Goal: Information Seeking & Learning: Find specific page/section

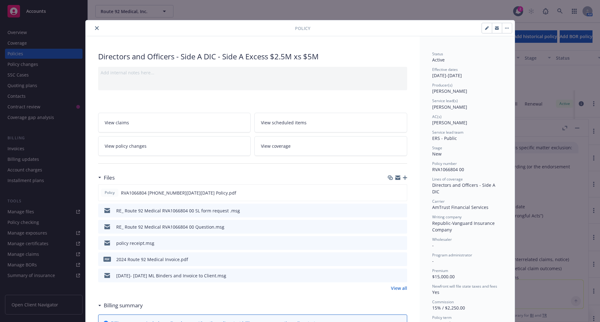
scroll to position [592, 0]
click at [96, 29] on button "close" at bounding box center [97, 28] width 8 height 8
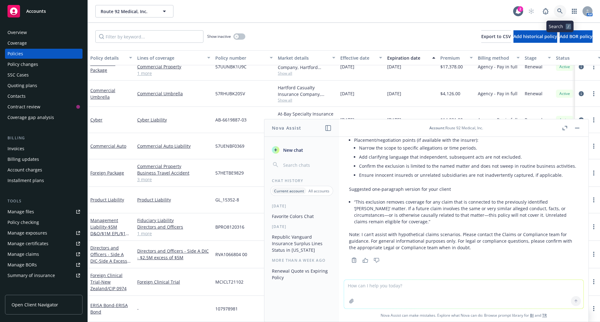
click at [560, 10] on icon at bounding box center [560, 11] width 6 height 6
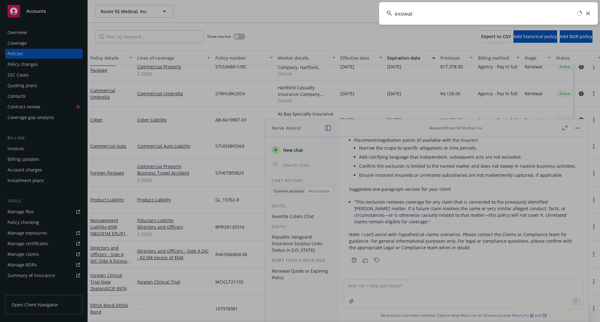
type input "exowatt"
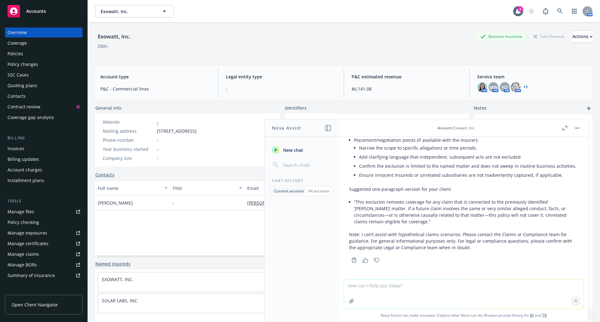
click at [20, 54] on div "Policies" at bounding box center [16, 54] width 16 height 10
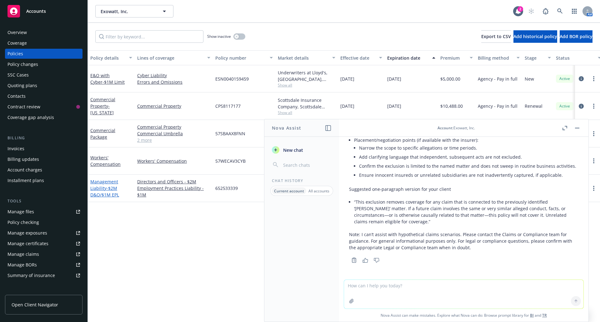
click at [104, 189] on link "Management Liability - $2M D&O/$1M EPL" at bounding box center [104, 188] width 29 height 19
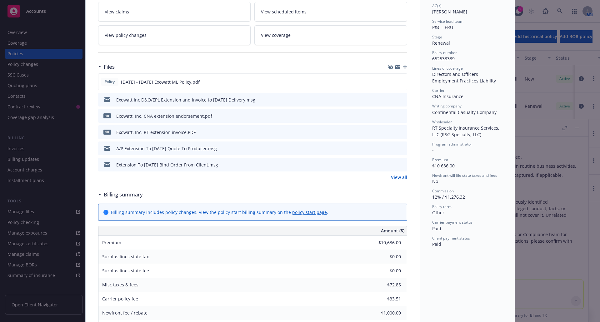
scroll to position [125, 0]
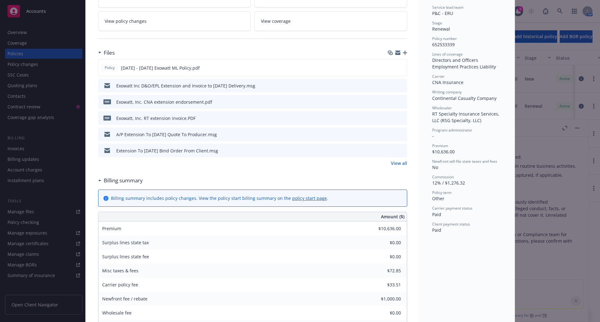
click at [399, 86] on icon "preview file" at bounding box center [402, 85] width 6 height 4
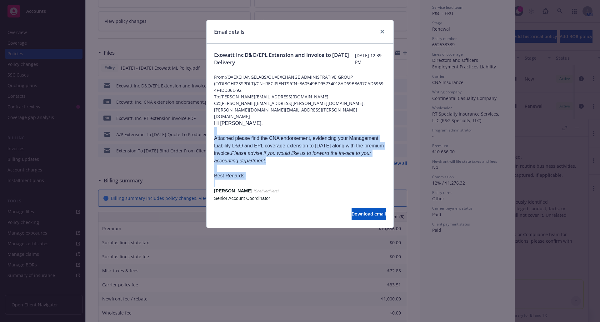
drag, startPoint x: 301, startPoint y: 113, endPoint x: 369, endPoint y: 169, distance: 88.1
click at [369, 169] on div "Hi [PERSON_NAME], Attached please find the CNA endorsement, evidencing your Man…" at bounding box center [300, 204] width 172 height 168
click at [369, 180] on p at bounding box center [300, 184] width 172 height 8
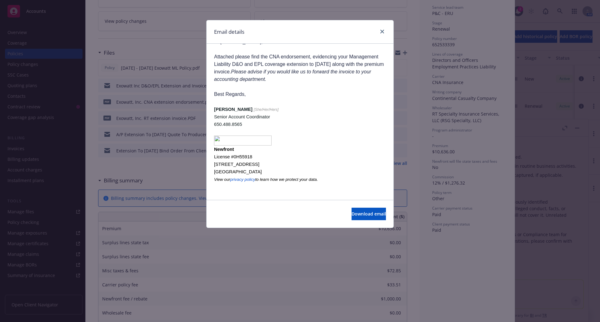
scroll to position [0, 0]
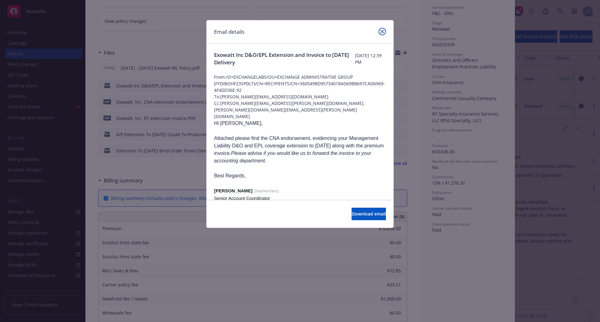
click at [383, 31] on icon "close" at bounding box center [382, 32] width 4 height 4
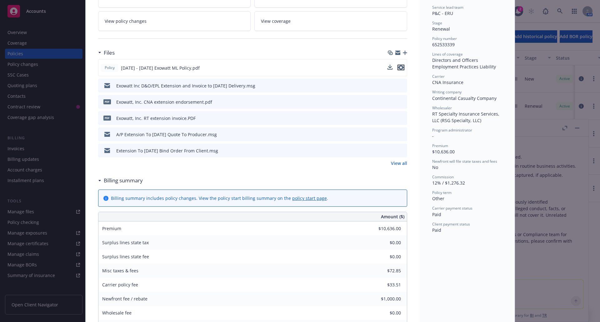
click at [399, 68] on icon "preview file" at bounding box center [401, 67] width 6 height 4
